Goal: Check status

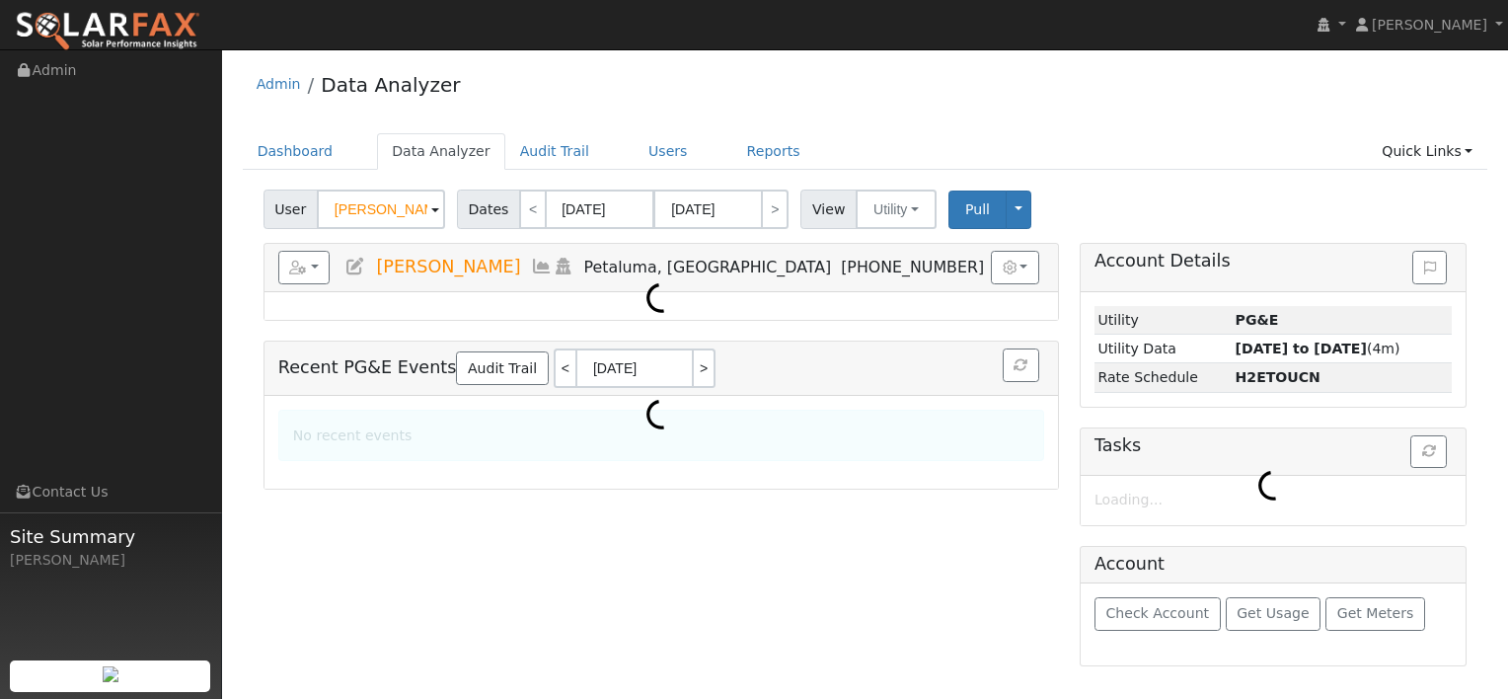
select select "7"
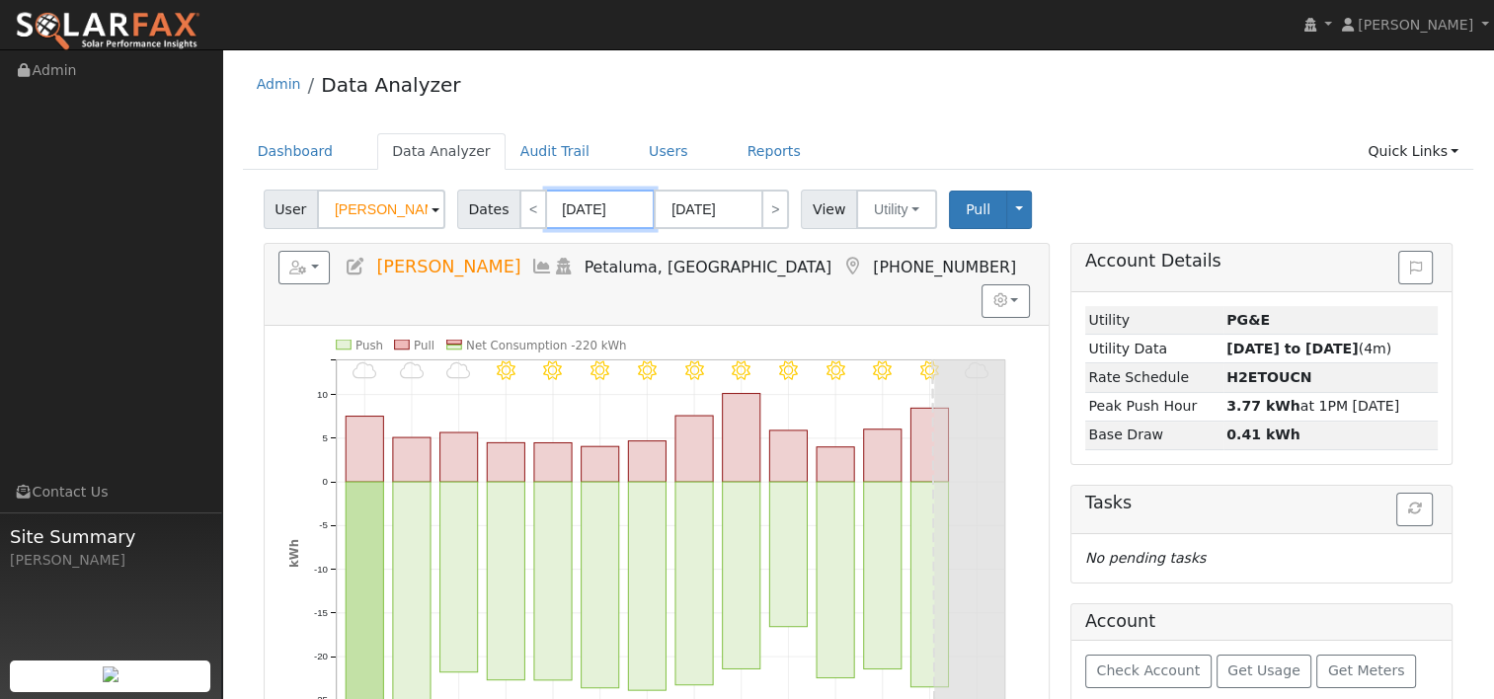
click at [582, 210] on input "[DATE]" at bounding box center [600, 209] width 109 height 39
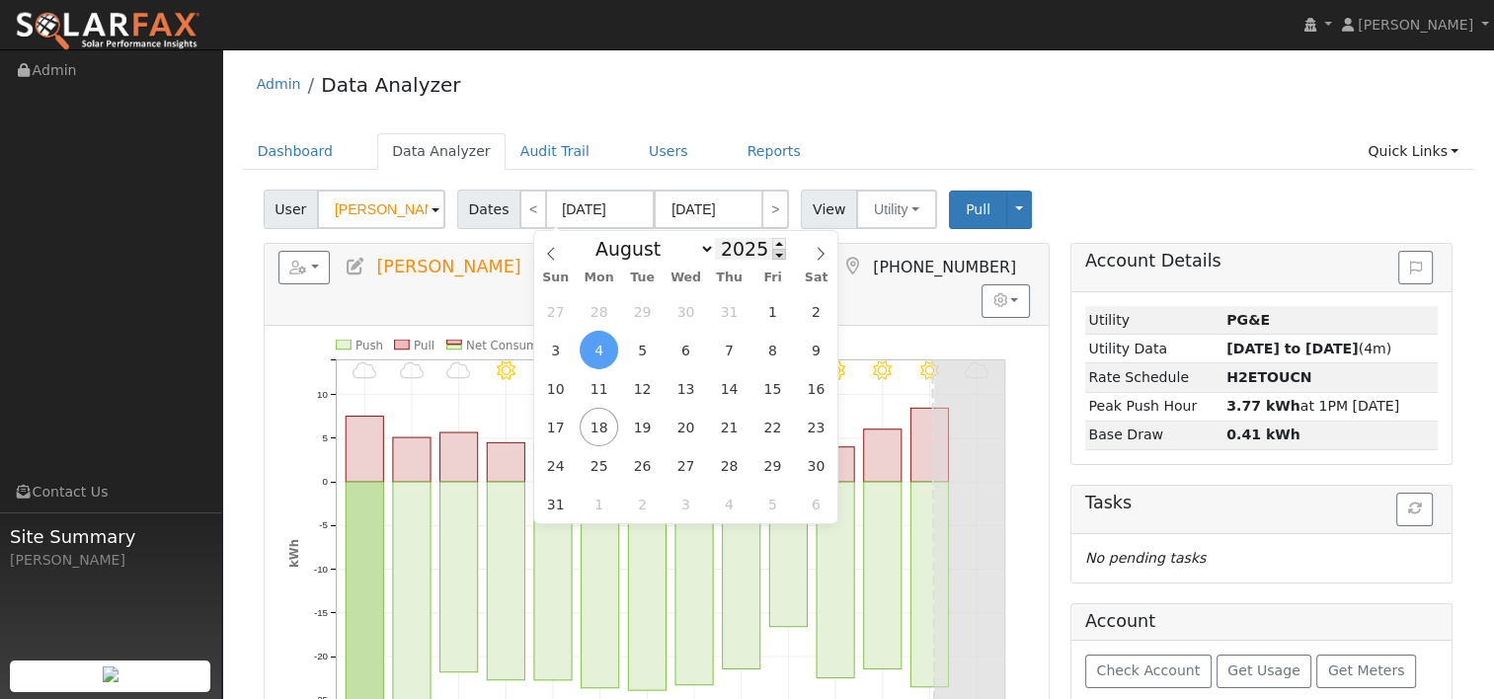
click at [772, 255] on span at bounding box center [779, 254] width 14 height 11
type input "2024"
click at [812, 395] on span "17" at bounding box center [816, 388] width 38 height 38
type input "[DATE]"
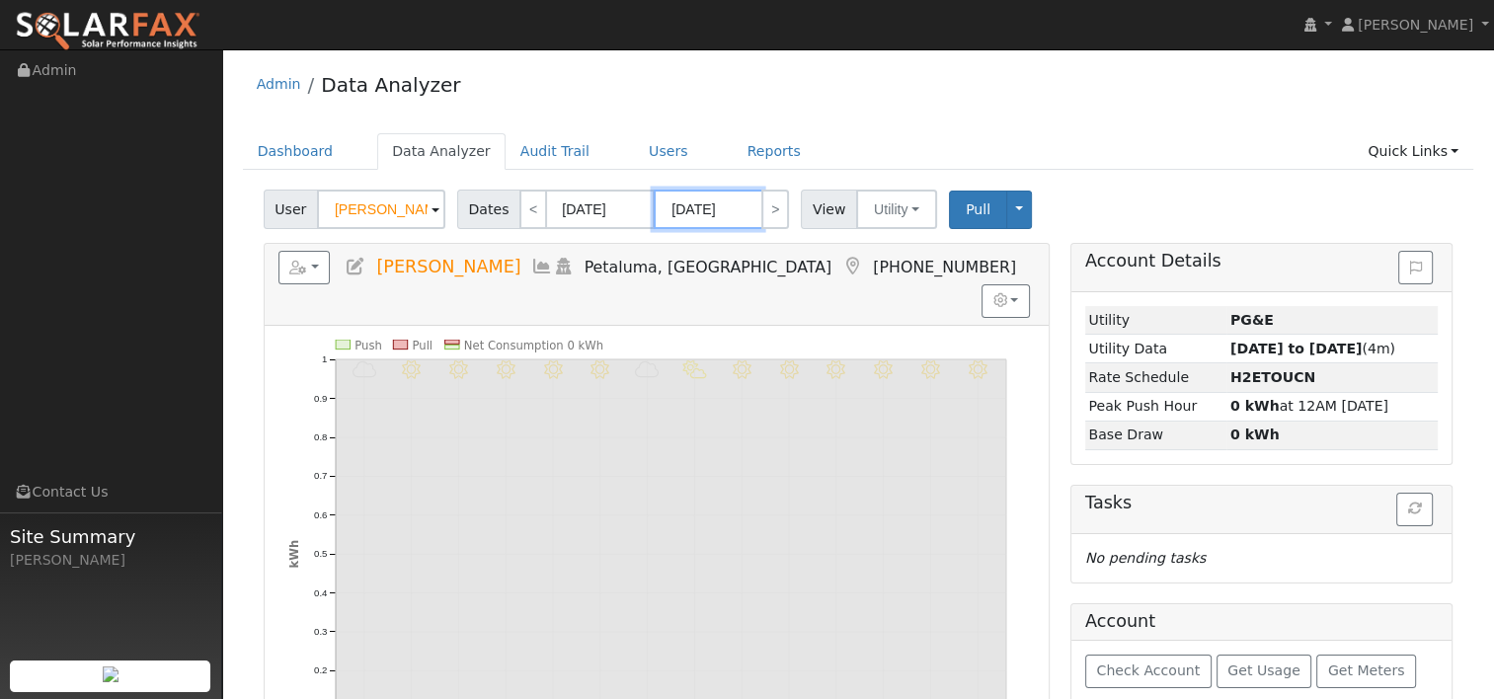
click at [695, 205] on input "[DATE]" at bounding box center [708, 209] width 109 height 39
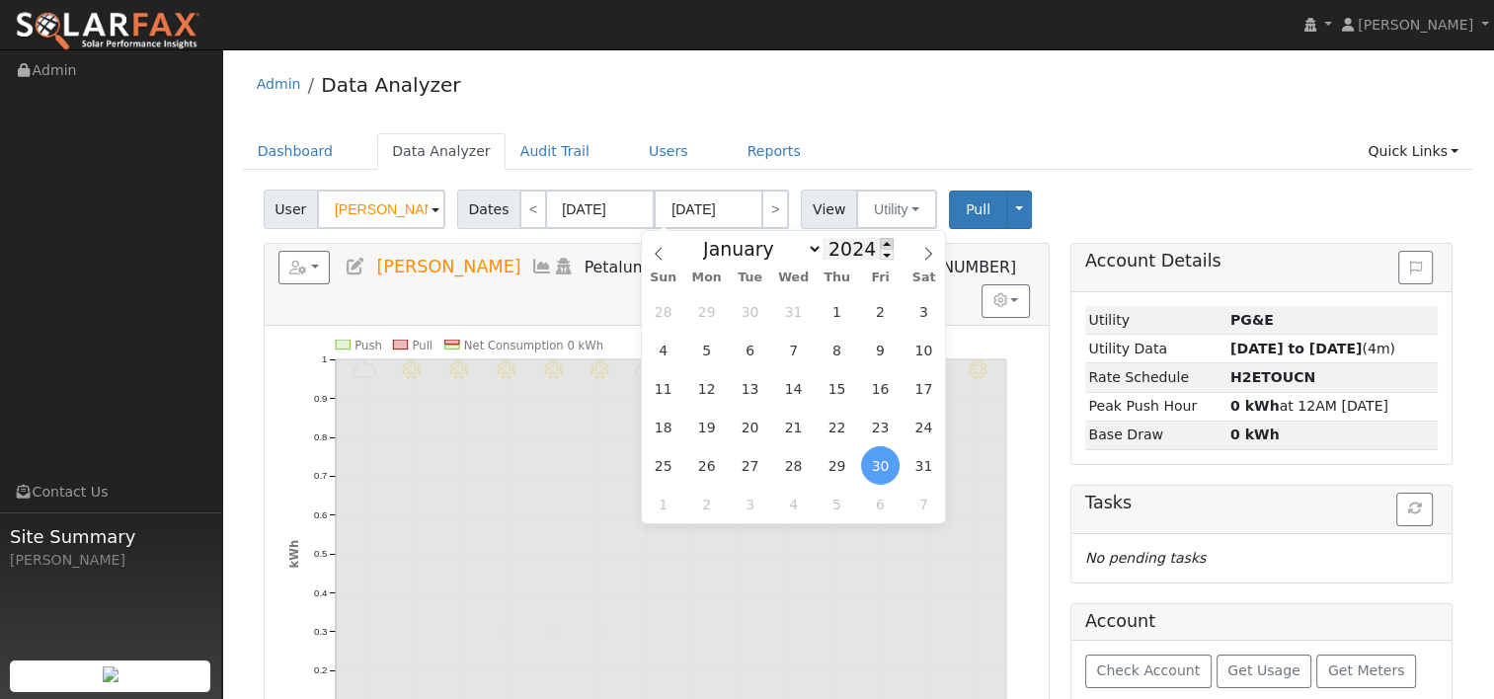
click at [880, 243] on span at bounding box center [887, 243] width 14 height 11
type input "2025"
click at [925, 387] on span "16" at bounding box center [923, 388] width 38 height 38
type input "[DATE]"
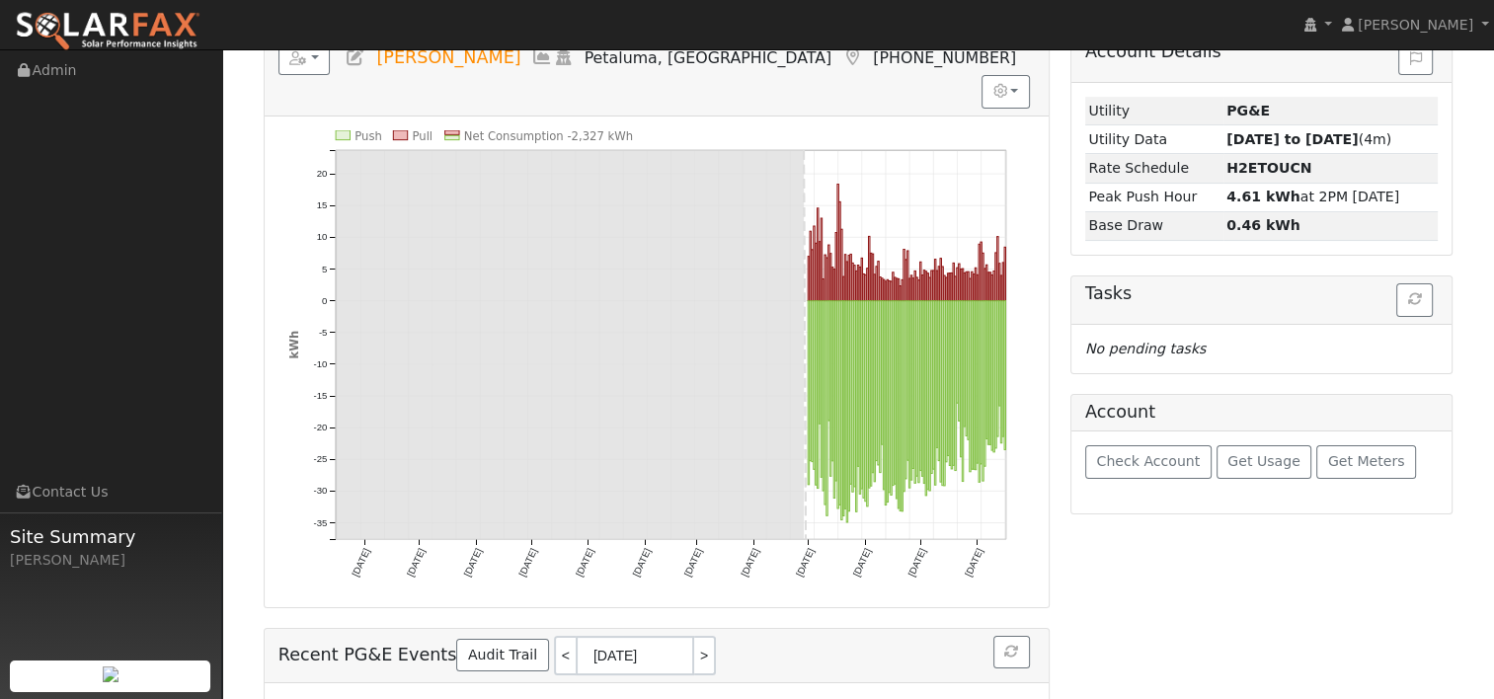
scroll to position [12, 0]
